Goal: Task Accomplishment & Management: Use online tool/utility

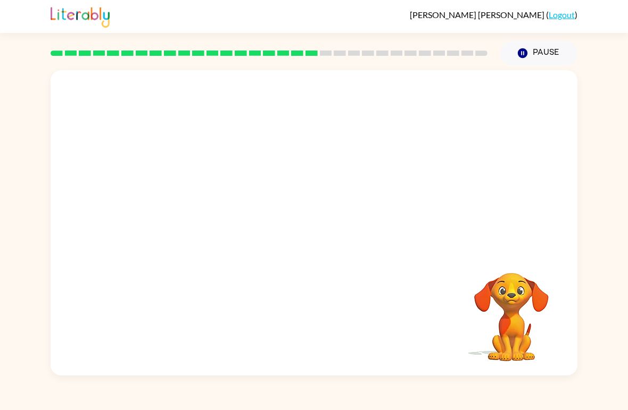
click at [625, 71] on div "Your browser must support playing .mp4 files to use Literably. Please try using…" at bounding box center [314, 220] width 628 height 310
click at [514, 255] on icon "button" at bounding box center [511, 258] width 15 height 15
click at [337, 235] on div at bounding box center [314, 228] width 68 height 39
click at [355, 211] on div at bounding box center [314, 223] width 527 height 306
click at [340, 231] on div at bounding box center [314, 228] width 68 height 39
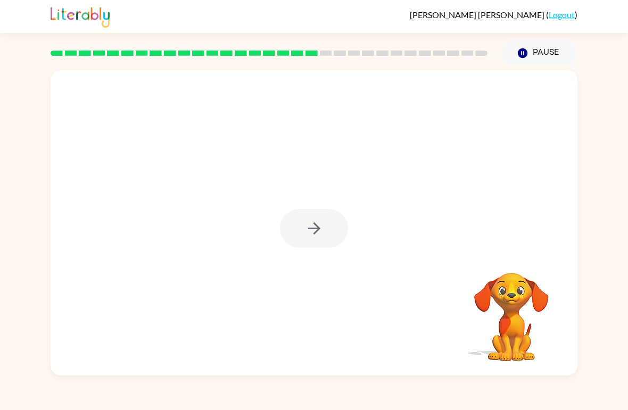
click at [340, 230] on div at bounding box center [314, 228] width 68 height 39
click at [360, 256] on div at bounding box center [314, 223] width 527 height 306
click at [366, 227] on div at bounding box center [314, 223] width 527 height 306
click at [303, 210] on button "button" at bounding box center [314, 228] width 68 height 39
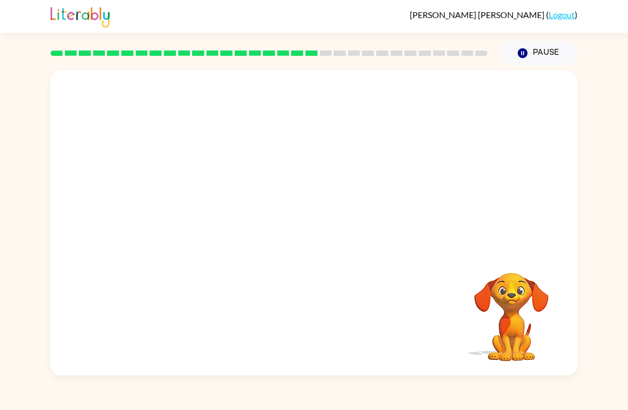
click at [322, 227] on div at bounding box center [314, 160] width 527 height 180
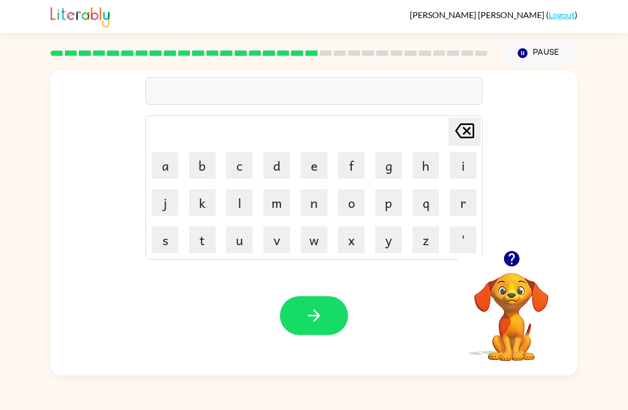
click at [506, 255] on icon "button" at bounding box center [511, 258] width 15 height 15
click at [160, 170] on button "a" at bounding box center [165, 165] width 27 height 27
click at [466, 201] on button "r" at bounding box center [463, 203] width 27 height 27
click at [201, 244] on button "t" at bounding box center [202, 240] width 27 height 27
click at [315, 244] on button "w" at bounding box center [314, 240] width 27 height 27
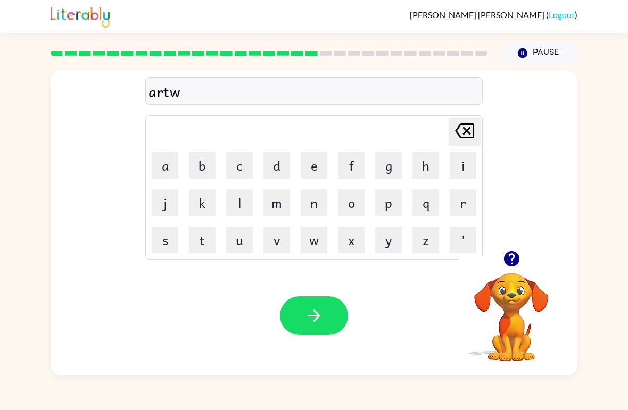
click at [167, 168] on button "a" at bounding box center [165, 165] width 27 height 27
click at [388, 249] on button "y" at bounding box center [388, 240] width 27 height 27
click at [508, 254] on icon "button" at bounding box center [511, 258] width 15 height 15
click at [324, 311] on button "button" at bounding box center [314, 315] width 68 height 39
click at [501, 256] on button "button" at bounding box center [511, 258] width 27 height 27
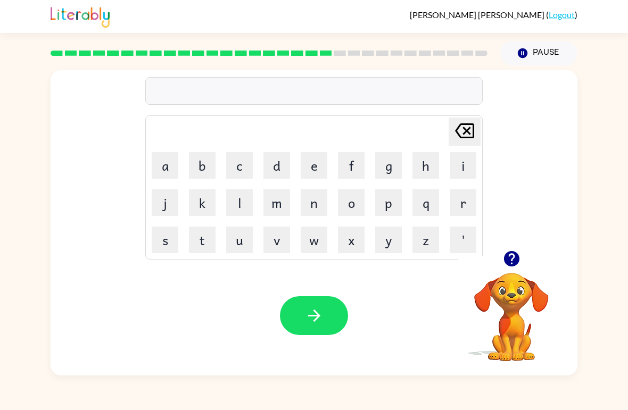
click at [522, 265] on button "button" at bounding box center [511, 258] width 27 height 27
click at [353, 160] on button "f" at bounding box center [351, 165] width 27 height 27
click at [243, 241] on button "u" at bounding box center [239, 240] width 27 height 27
click at [626, 54] on div "[PERSON_NAME] ( Logout ) Pause Pause fu Delete Delete last character input a b …" at bounding box center [314, 205] width 628 height 410
click at [607, 47] on div "[PERSON_NAME] ( Logout ) Pause Pause fu Delete Delete last character input a b …" at bounding box center [314, 205] width 628 height 410
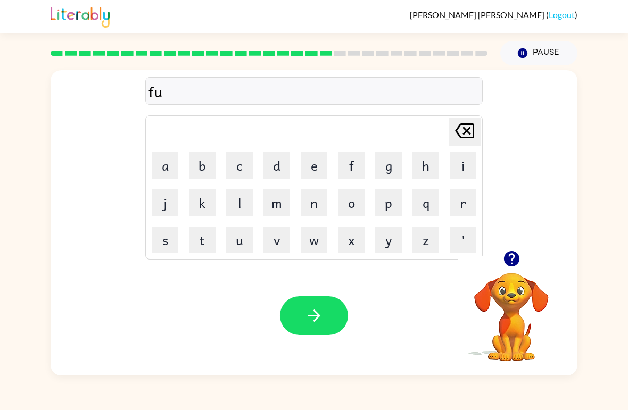
click at [628, 113] on div "fu Delete Delete last character input a b c d e f g h i j k l m n o p q r s t u…" at bounding box center [314, 220] width 628 height 310
click at [215, 196] on button "k" at bounding box center [202, 203] width 27 height 27
click at [464, 128] on icon at bounding box center [464, 130] width 19 height 15
click at [237, 206] on button "l" at bounding box center [239, 203] width 27 height 27
click at [350, 205] on button "o" at bounding box center [351, 203] width 27 height 27
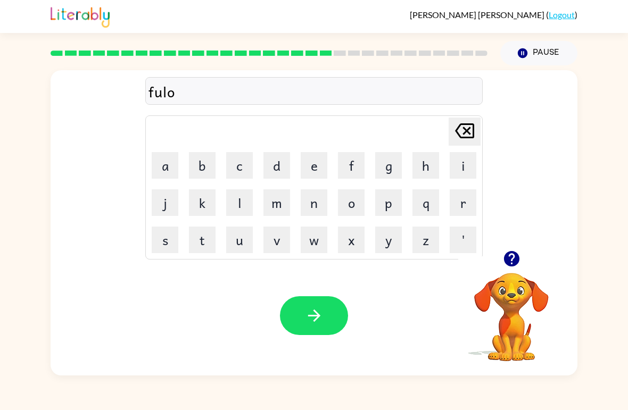
click at [458, 120] on icon "[PERSON_NAME] last character input" at bounding box center [465, 131] width 26 height 26
click at [312, 244] on button "w" at bounding box center [314, 240] width 27 height 27
click at [302, 319] on button "button" at bounding box center [314, 315] width 68 height 39
click at [511, 252] on icon "button" at bounding box center [511, 258] width 15 height 15
click at [155, 248] on button "s" at bounding box center [165, 240] width 27 height 27
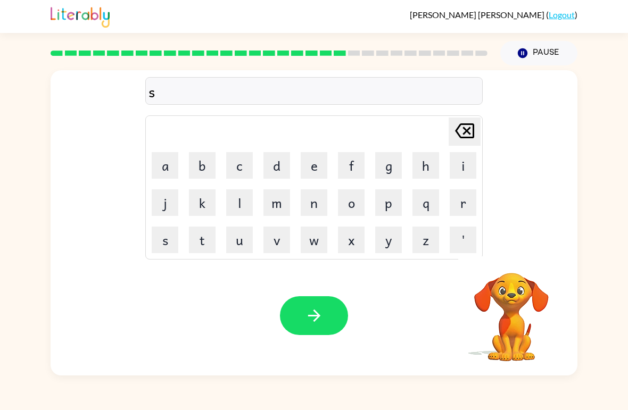
click at [315, 166] on button "e" at bounding box center [314, 165] width 27 height 27
click at [310, 201] on button "n" at bounding box center [314, 203] width 27 height 27
click at [504, 254] on icon "button" at bounding box center [512, 259] width 19 height 19
click at [383, 208] on button "p" at bounding box center [388, 203] width 27 height 27
click at [464, 160] on button "i" at bounding box center [463, 165] width 27 height 27
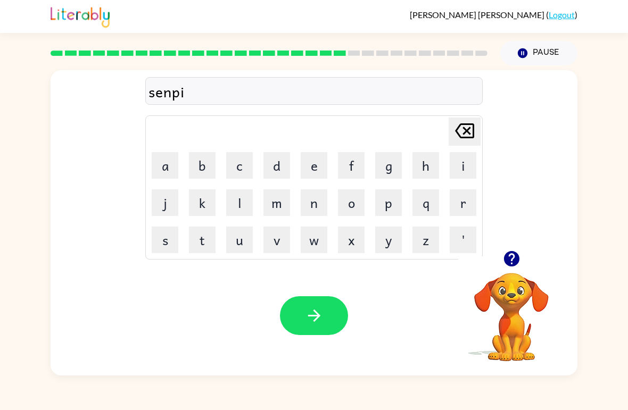
click at [279, 158] on button "d" at bounding box center [276, 165] width 27 height 27
click at [317, 304] on button "button" at bounding box center [314, 315] width 68 height 39
click at [509, 250] on icon "button" at bounding box center [512, 259] width 19 height 19
click at [168, 234] on button "s" at bounding box center [165, 240] width 27 height 27
click at [238, 239] on button "u" at bounding box center [239, 240] width 27 height 27
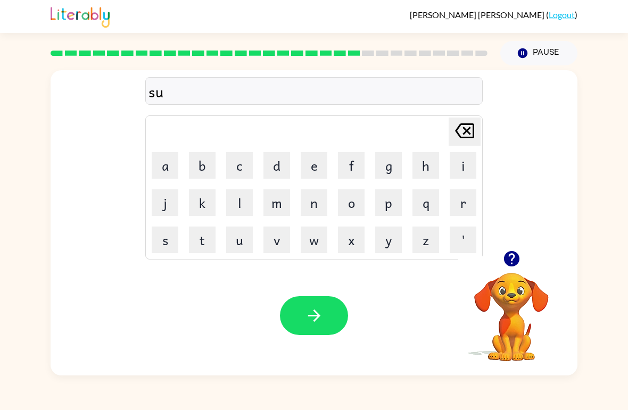
click at [206, 248] on button "t" at bounding box center [202, 240] width 27 height 27
click at [166, 161] on button "a" at bounding box center [165, 165] width 27 height 27
click at [387, 241] on button "y" at bounding box center [388, 240] width 27 height 27
click at [319, 203] on button "n" at bounding box center [314, 203] width 27 height 27
click at [318, 315] on icon "button" at bounding box center [314, 316] width 12 height 12
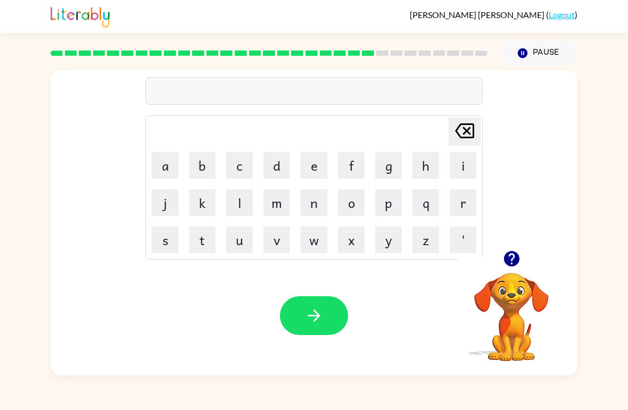
click at [511, 250] on icon "button" at bounding box center [512, 259] width 19 height 19
click at [510, 253] on icon "button" at bounding box center [511, 258] width 15 height 15
click at [352, 157] on button "f" at bounding box center [351, 165] width 27 height 27
click at [239, 238] on button "u" at bounding box center [239, 240] width 27 height 27
click at [520, 263] on icon "button" at bounding box center [512, 259] width 19 height 19
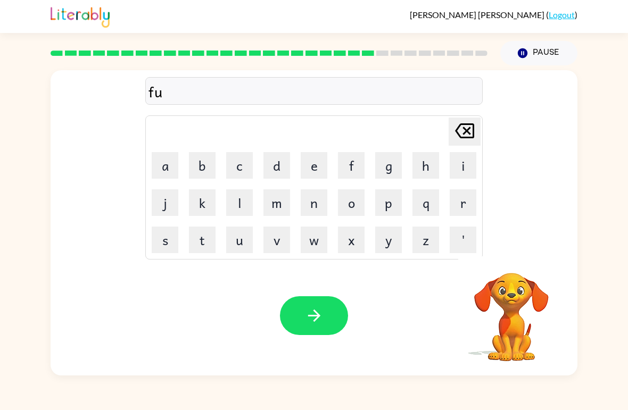
click at [501, 263] on video "Your browser must support playing .mp4 files to use Literably. Please try using…" at bounding box center [511, 310] width 106 height 106
click at [317, 241] on button "w" at bounding box center [314, 240] width 27 height 27
click at [355, 199] on button "o" at bounding box center [351, 203] width 27 height 27
click at [466, 207] on button "r" at bounding box center [463, 203] width 27 height 27
click at [196, 234] on button "t" at bounding box center [202, 240] width 27 height 27
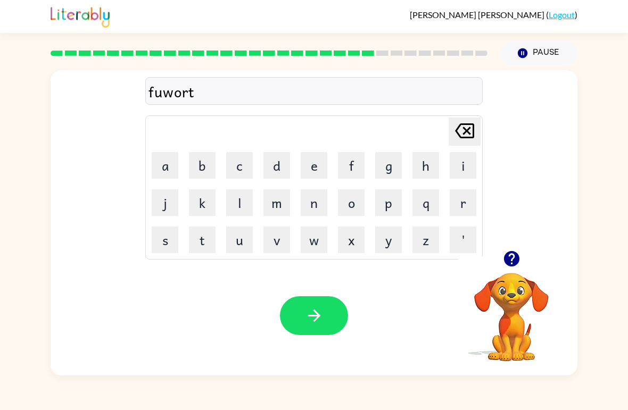
click at [318, 298] on button "button" at bounding box center [314, 315] width 68 height 39
click at [517, 257] on icon "button" at bounding box center [511, 258] width 15 height 15
click at [468, 195] on button "r" at bounding box center [463, 203] width 27 height 27
click at [314, 163] on button "e" at bounding box center [314, 165] width 27 height 27
click at [166, 164] on button "a" at bounding box center [165, 165] width 27 height 27
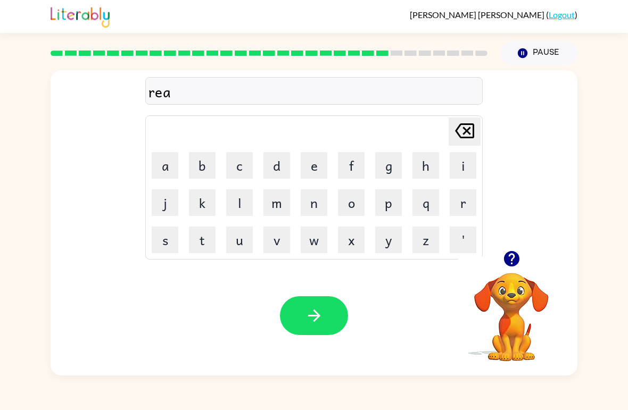
click at [245, 203] on button "l" at bounding box center [239, 203] width 27 height 27
click at [175, 162] on button "a" at bounding box center [165, 165] width 27 height 27
click at [276, 163] on button "d" at bounding box center [276, 165] width 27 height 27
click at [168, 167] on button "a" at bounding box center [165, 165] width 27 height 27
click at [276, 159] on button "d" at bounding box center [276, 165] width 27 height 27
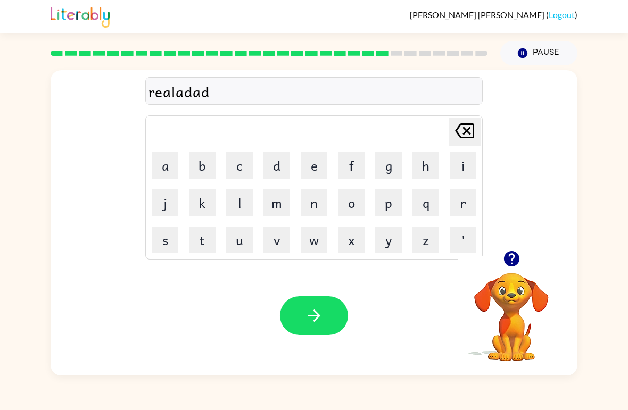
click at [520, 258] on icon "button" at bounding box center [512, 259] width 19 height 19
click at [327, 317] on button "button" at bounding box center [314, 315] width 68 height 39
click at [382, 166] on button "g" at bounding box center [388, 165] width 27 height 27
click at [521, 253] on button "button" at bounding box center [511, 258] width 27 height 27
click at [245, 248] on button "u" at bounding box center [239, 240] width 27 height 27
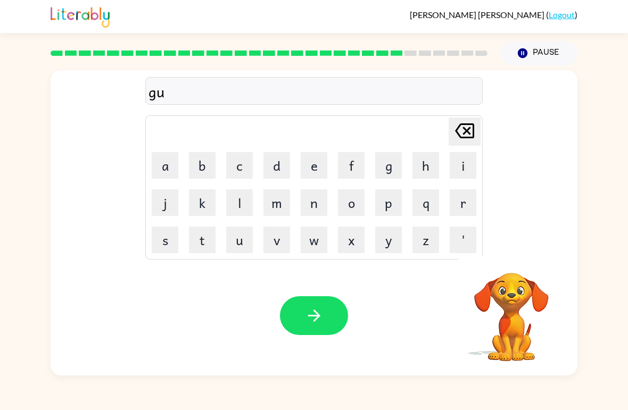
click at [278, 197] on button "m" at bounding box center [276, 203] width 27 height 27
click at [237, 205] on button "l" at bounding box center [239, 203] width 27 height 27
click at [462, 166] on button "i" at bounding box center [463, 165] width 27 height 27
click at [278, 204] on button "m" at bounding box center [276, 203] width 27 height 27
click at [517, 270] on button "button" at bounding box center [511, 258] width 27 height 27
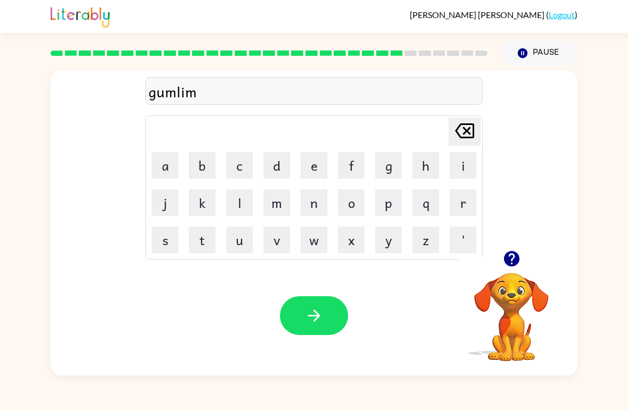
click at [522, 278] on video "Your browser must support playing .mp4 files to use Literably. Please try using…" at bounding box center [511, 310] width 106 height 106
click at [521, 278] on video "Your browser must support playing .mp4 files to use Literably. Please try using…" at bounding box center [511, 310] width 106 height 106
click at [520, 253] on icon "button" at bounding box center [512, 259] width 19 height 19
click at [458, 130] on icon "[PERSON_NAME] last character input" at bounding box center [465, 131] width 26 height 26
click at [455, 128] on icon "[PERSON_NAME] last character input" at bounding box center [465, 131] width 26 height 26
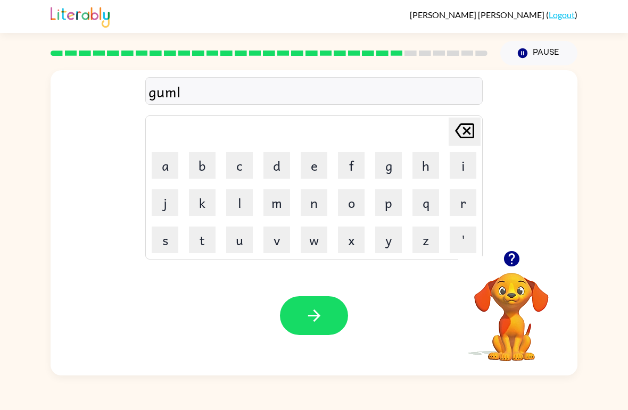
click at [456, 126] on icon "[PERSON_NAME] last character input" at bounding box center [465, 131] width 26 height 26
click at [208, 164] on button "b" at bounding box center [202, 165] width 27 height 27
click at [459, 131] on icon "[PERSON_NAME] last character input" at bounding box center [465, 131] width 26 height 26
click at [457, 130] on icon at bounding box center [464, 130] width 19 height 15
click at [271, 208] on button "m" at bounding box center [276, 203] width 27 height 27
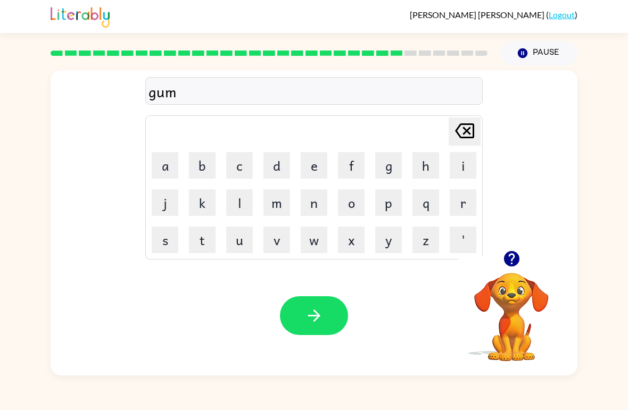
click at [204, 162] on button "b" at bounding box center [202, 165] width 27 height 27
click at [238, 205] on button "l" at bounding box center [239, 203] width 27 height 27
click at [461, 160] on button "i" at bounding box center [463, 165] width 27 height 27
click at [314, 204] on button "n" at bounding box center [314, 203] width 27 height 27
click at [505, 270] on button "button" at bounding box center [511, 258] width 27 height 27
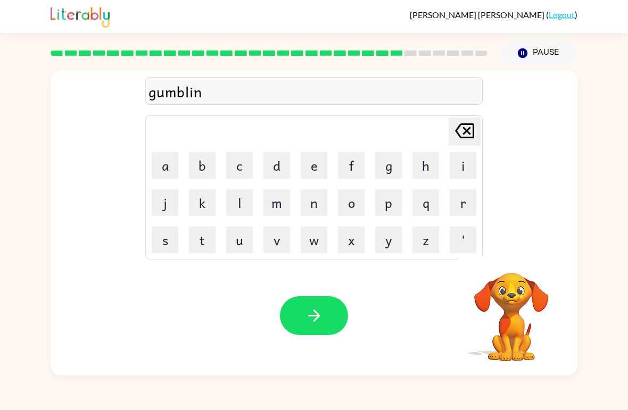
click at [307, 299] on button "button" at bounding box center [314, 315] width 68 height 39
click at [233, 208] on button "l" at bounding box center [239, 203] width 27 height 27
click at [237, 235] on button "u" at bounding box center [239, 240] width 27 height 27
click at [279, 201] on button "m" at bounding box center [276, 203] width 27 height 27
click at [204, 162] on button "b" at bounding box center [202, 165] width 27 height 27
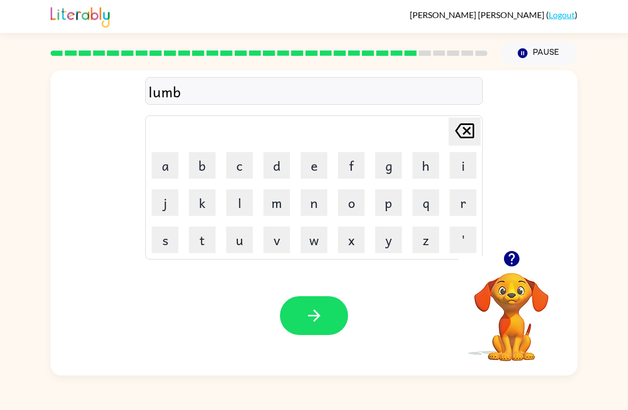
click at [314, 162] on button "e" at bounding box center [314, 165] width 27 height 27
click at [499, 266] on button "button" at bounding box center [511, 258] width 27 height 27
click at [521, 284] on video "Your browser must support playing .mp4 files to use Literably. Please try using…" at bounding box center [511, 310] width 106 height 106
click at [471, 207] on button "r" at bounding box center [463, 203] width 27 height 27
click at [248, 149] on td "c" at bounding box center [239, 165] width 36 height 36
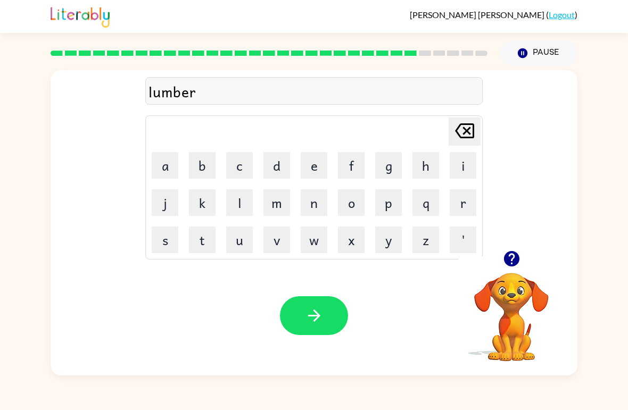
click at [236, 163] on button "c" at bounding box center [239, 165] width 27 height 27
click at [418, 167] on button "h" at bounding box center [426, 165] width 27 height 27
click at [174, 166] on button "a" at bounding box center [165, 165] width 27 height 27
click at [209, 196] on button "k" at bounding box center [202, 203] width 27 height 27
click at [312, 313] on icon "button" at bounding box center [314, 316] width 19 height 19
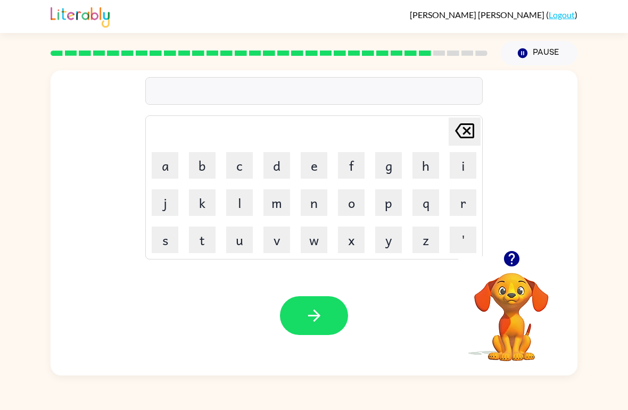
click at [388, 206] on button "p" at bounding box center [388, 203] width 27 height 27
click at [462, 166] on button "i" at bounding box center [463, 165] width 27 height 27
click at [460, 194] on button "r" at bounding box center [463, 203] width 27 height 27
click at [159, 234] on button "s" at bounding box center [165, 240] width 27 height 27
click at [323, 305] on button "button" at bounding box center [314, 315] width 68 height 39
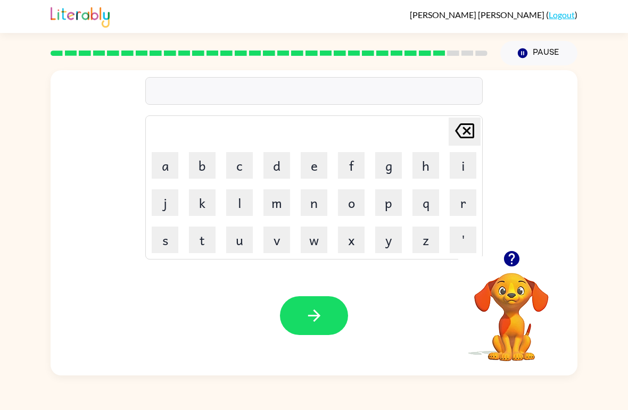
click at [350, 170] on button "f" at bounding box center [351, 165] width 27 height 27
click at [319, 169] on button "e" at bounding box center [314, 165] width 27 height 27
click at [318, 169] on button "e" at bounding box center [314, 165] width 27 height 27
click at [318, 193] on button "n" at bounding box center [314, 203] width 27 height 27
click at [514, 251] on icon "button" at bounding box center [512, 259] width 19 height 19
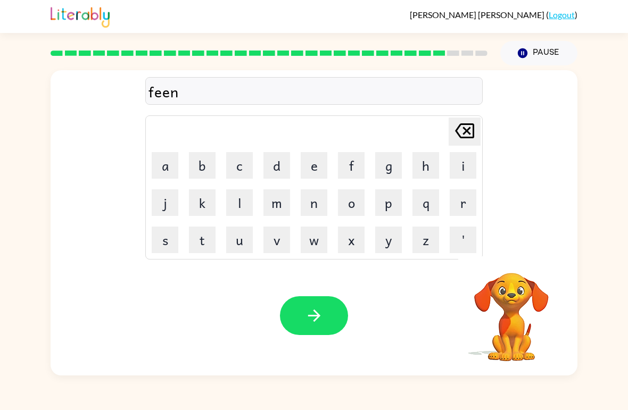
click at [323, 316] on icon "button" at bounding box center [314, 316] width 19 height 19
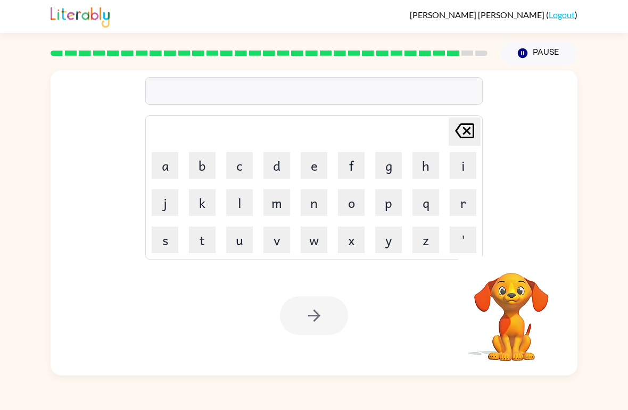
click at [517, 280] on video "Your browser must support playing .mp4 files to use Literably. Please try using…" at bounding box center [511, 310] width 106 height 106
click at [157, 235] on button "s" at bounding box center [165, 240] width 27 height 27
click at [309, 198] on button "n" at bounding box center [314, 203] width 27 height 27
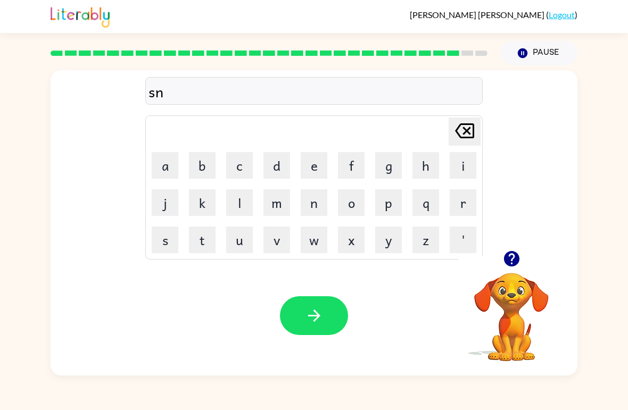
click at [463, 126] on icon at bounding box center [464, 130] width 19 height 15
click at [243, 235] on button "u" at bounding box center [239, 240] width 27 height 27
click at [514, 260] on icon "button" at bounding box center [511, 258] width 15 height 15
click at [198, 169] on button "b" at bounding box center [202, 165] width 27 height 27
click at [241, 208] on button "l" at bounding box center [239, 203] width 27 height 27
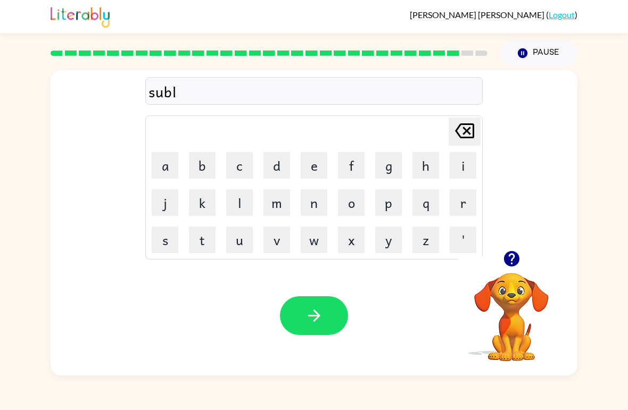
click at [321, 158] on button "e" at bounding box center [314, 165] width 27 height 27
click at [283, 247] on button "v" at bounding box center [276, 240] width 27 height 27
click at [314, 168] on button "e" at bounding box center [314, 165] width 27 height 27
click at [475, 214] on button "r" at bounding box center [463, 203] width 27 height 27
click at [513, 267] on icon "button" at bounding box center [512, 259] width 19 height 19
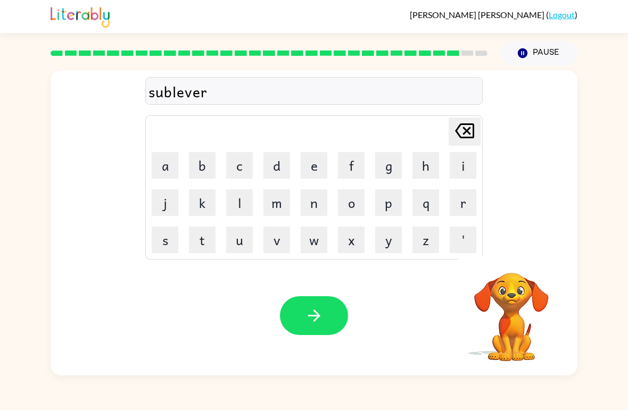
click at [335, 301] on button "button" at bounding box center [314, 315] width 68 height 39
click at [238, 238] on button "u" at bounding box center [239, 240] width 27 height 27
click at [315, 200] on button "n" at bounding box center [314, 203] width 27 height 27
click at [275, 157] on button "d" at bounding box center [276, 165] width 27 height 27
click at [311, 166] on button "e" at bounding box center [314, 165] width 27 height 27
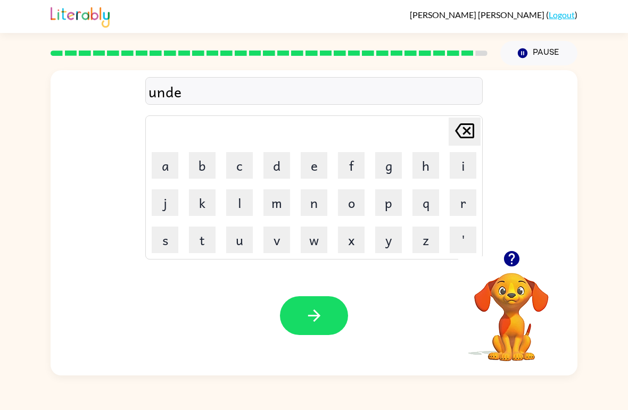
click at [466, 194] on button "r" at bounding box center [463, 203] width 27 height 27
click at [518, 265] on icon "button" at bounding box center [512, 259] width 19 height 19
click at [468, 135] on icon "[PERSON_NAME] last character input" at bounding box center [465, 131] width 26 height 26
click at [517, 271] on button "button" at bounding box center [511, 258] width 27 height 27
click at [352, 165] on button "f" at bounding box center [351, 165] width 27 height 27
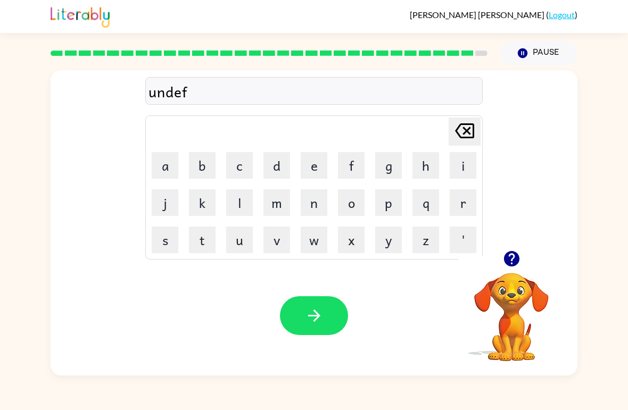
click at [464, 208] on button "r" at bounding box center [463, 203] width 27 height 27
click at [159, 164] on button "a" at bounding box center [165, 165] width 27 height 27
click at [192, 243] on button "t" at bounding box center [202, 240] width 27 height 27
click at [520, 260] on icon "button" at bounding box center [512, 259] width 19 height 19
click at [316, 310] on icon "button" at bounding box center [314, 316] width 19 height 19
